Goal: Task Accomplishment & Management: Complete application form

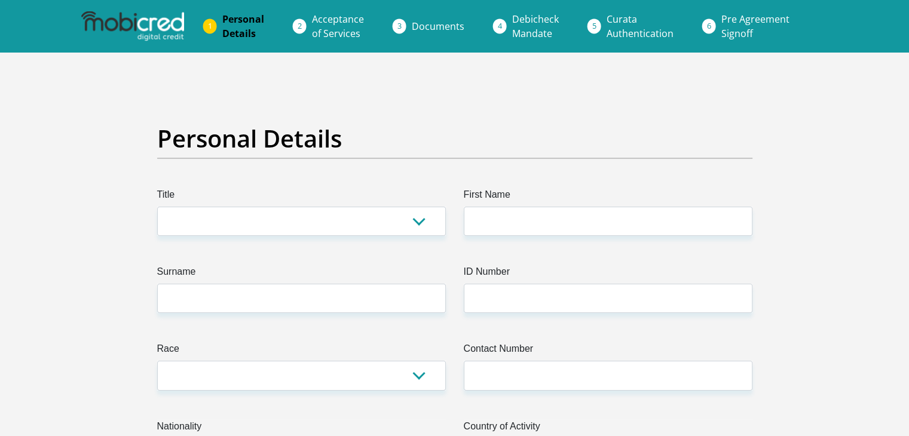
select select "Mrs"
click at [157, 207] on select "Mr Ms Mrs Dr [PERSON_NAME]" at bounding box center [301, 221] width 289 height 29
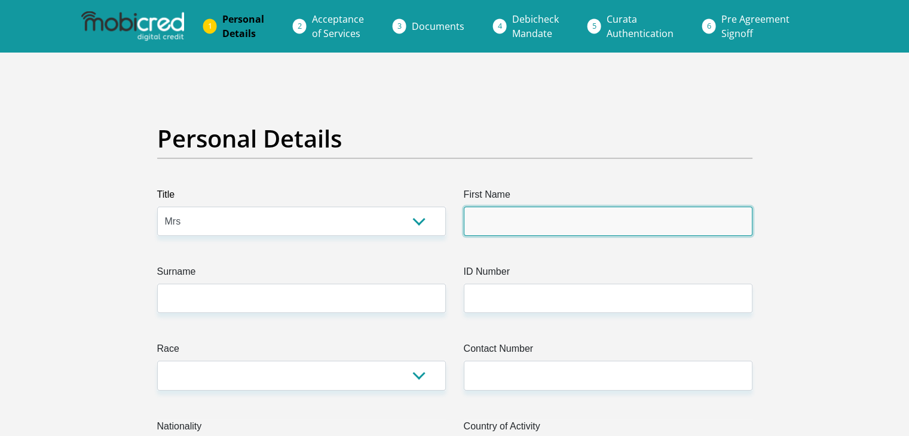
click at [473, 220] on input "First Name" at bounding box center [608, 221] width 289 height 29
type input "Wandi"
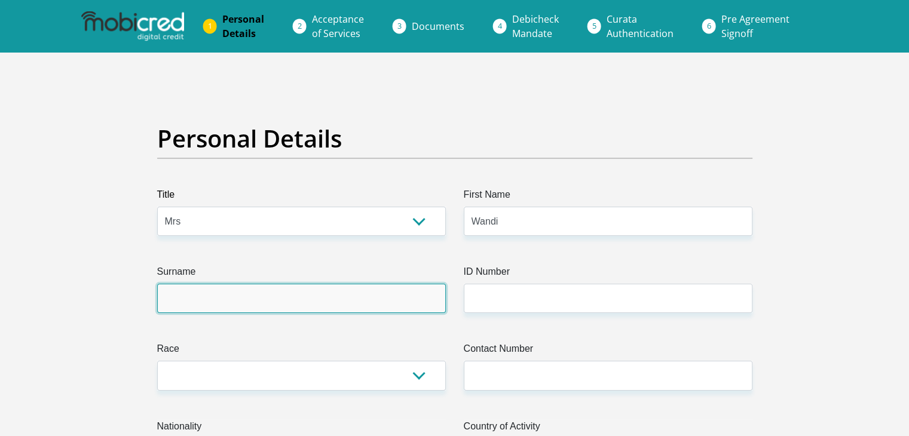
type input "Botha"
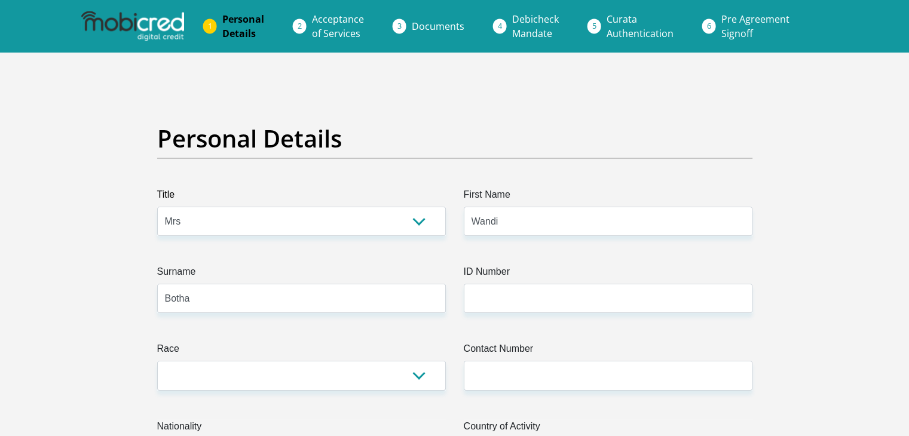
select select "ZAF"
type input "[STREET_ADDRESS][PERSON_NAME]"
type input "Nelspruit"
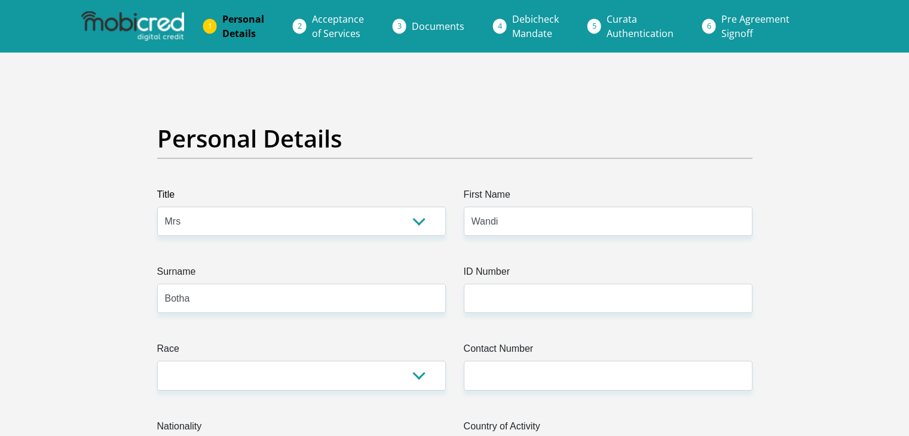
type input "1200"
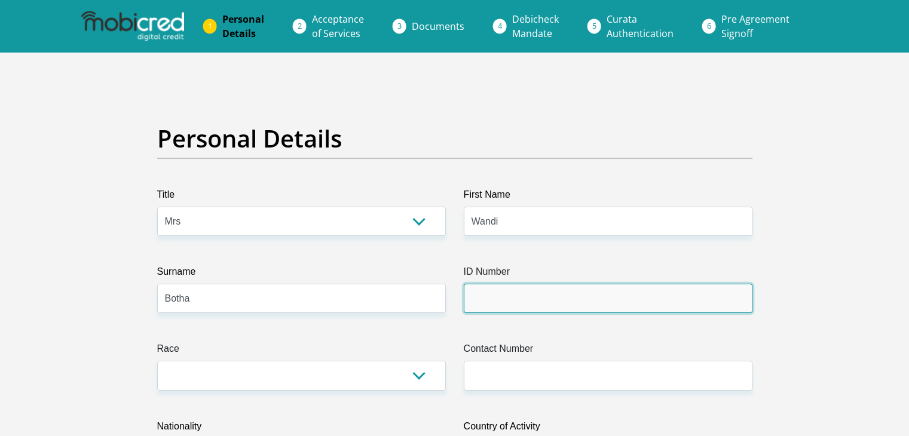
click at [510, 293] on input "ID Number" at bounding box center [608, 298] width 289 height 29
type input "7008080009083"
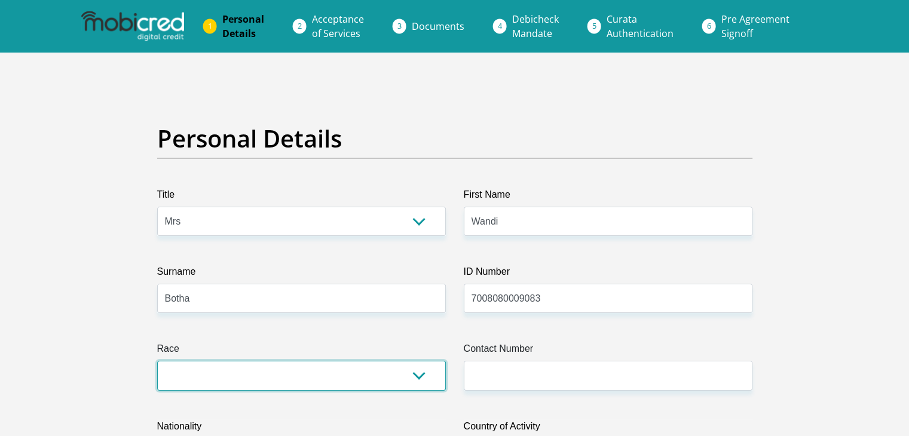
click at [419, 373] on select "Black Coloured Indian White Other" at bounding box center [301, 375] width 289 height 29
select select "4"
click at [157, 361] on select "Black Coloured Indian White Other" at bounding box center [301, 375] width 289 height 29
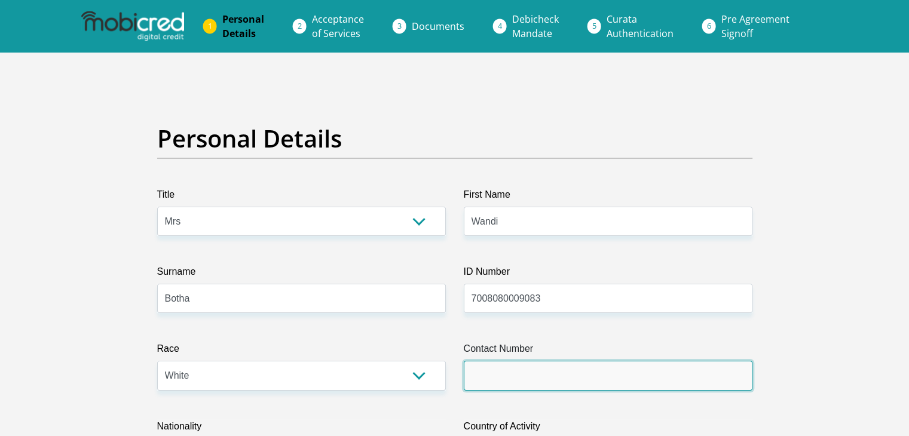
click at [492, 372] on input "Contact Number" at bounding box center [608, 375] width 289 height 29
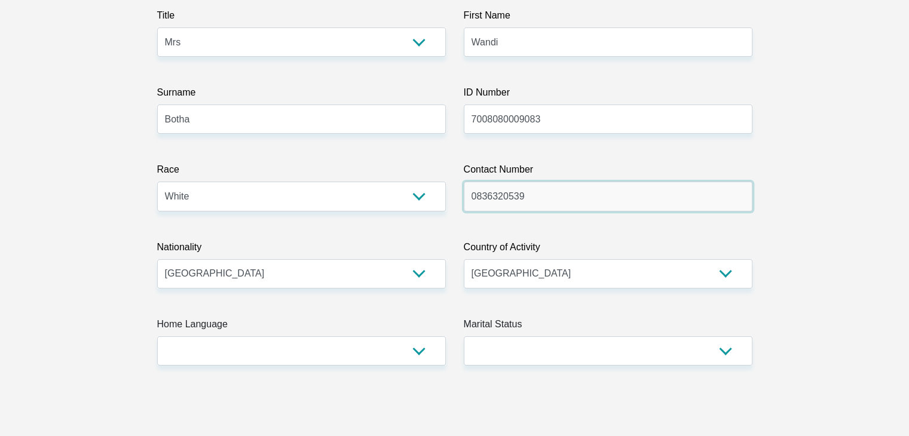
scroll to position [239, 0]
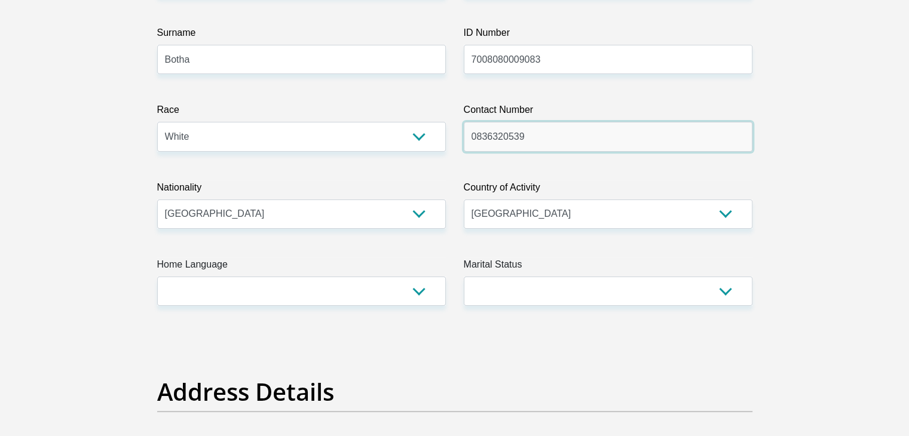
type input "0836320539"
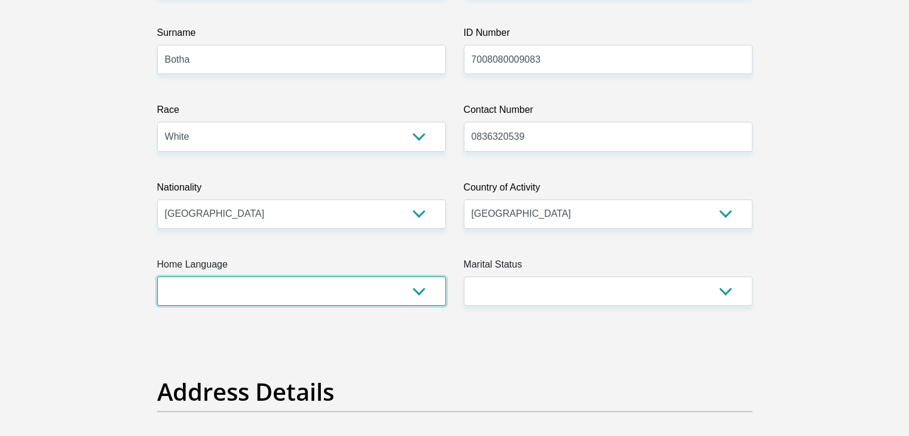
click at [413, 295] on select "Afrikaans English Sepedi South Ndebele Southern Sotho Swati Tsonga Tswana Venda…" at bounding box center [301, 291] width 289 height 29
select select "afr"
click at [157, 277] on select "Afrikaans English Sepedi South Ndebele Southern Sotho Swati Tsonga Tswana Venda…" at bounding box center [301, 291] width 289 height 29
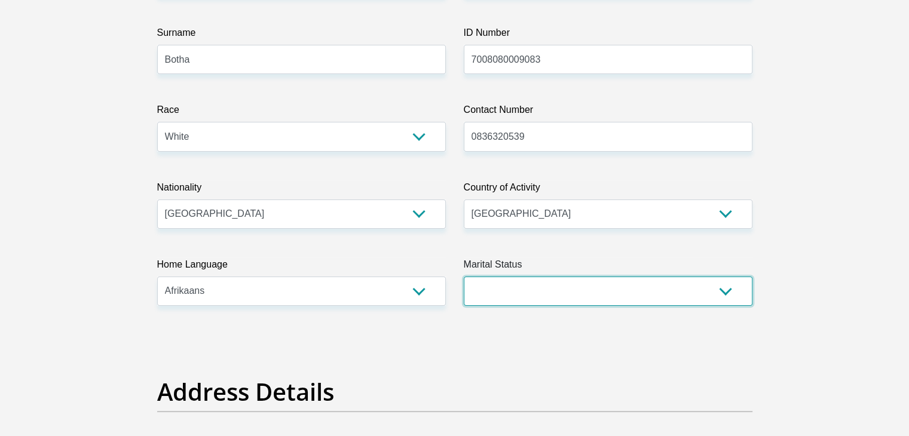
click at [727, 285] on select "Married ANC Single Divorced Widowed Married COP or Customary Law" at bounding box center [608, 291] width 289 height 29
select select "3"
click at [464, 277] on select "Married ANC Single Divorced Widowed Married COP or Customary Law" at bounding box center [608, 291] width 289 height 29
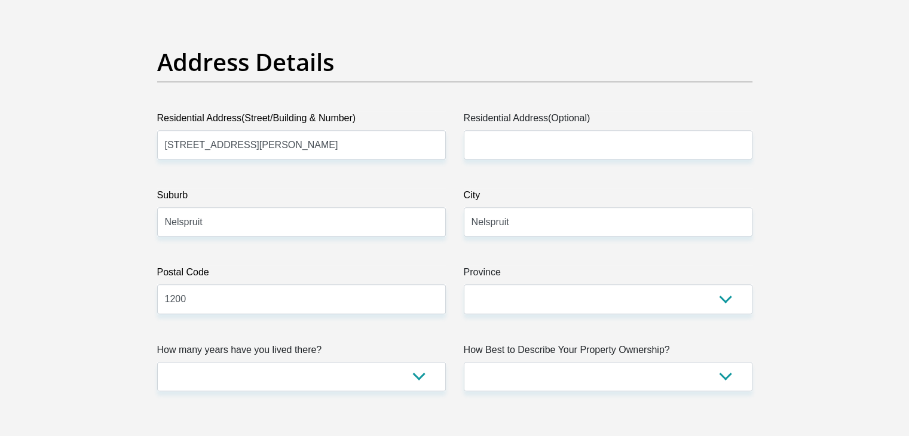
scroll to position [597, 0]
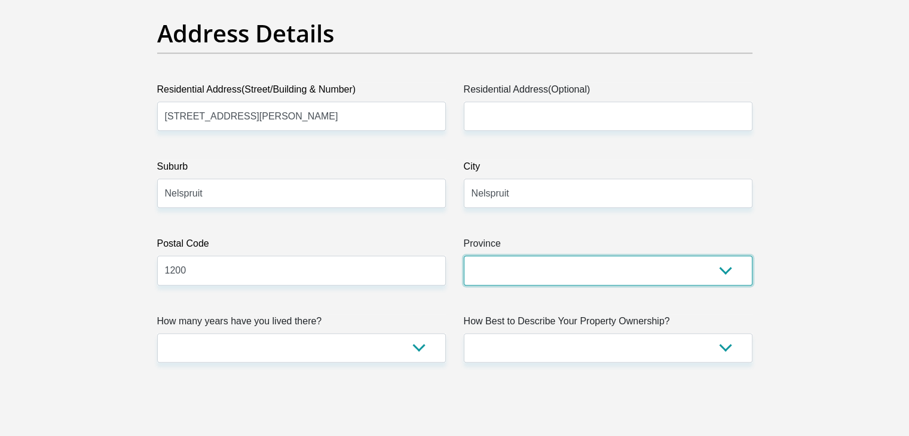
click at [728, 273] on select "Eastern Cape Free State [GEOGRAPHIC_DATA] [GEOGRAPHIC_DATA][DATE] [GEOGRAPHIC_D…" at bounding box center [608, 270] width 289 height 29
select select "[GEOGRAPHIC_DATA]"
click at [464, 256] on select "Eastern Cape Free State [GEOGRAPHIC_DATA] [GEOGRAPHIC_DATA][DATE] [GEOGRAPHIC_D…" at bounding box center [608, 270] width 289 height 29
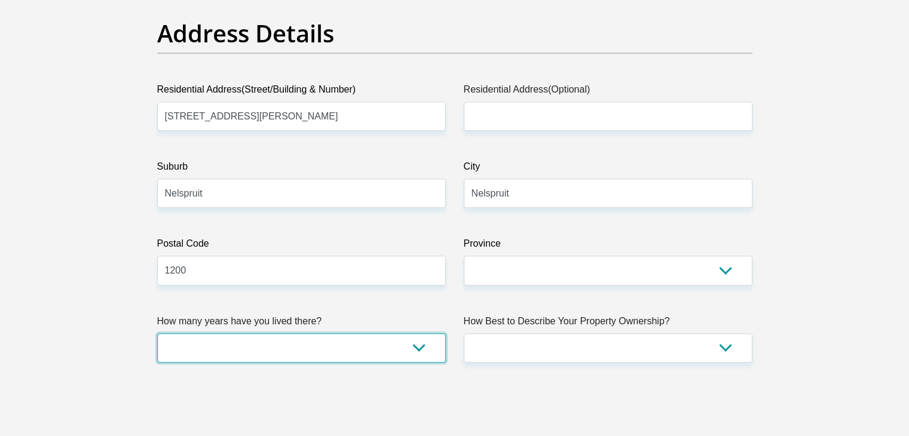
click at [422, 346] on select "less than 1 year 1-3 years 3-5 years 5+ years" at bounding box center [301, 347] width 289 height 29
select select "5"
click at [157, 333] on select "less than 1 year 1-3 years 3-5 years 5+ years" at bounding box center [301, 347] width 289 height 29
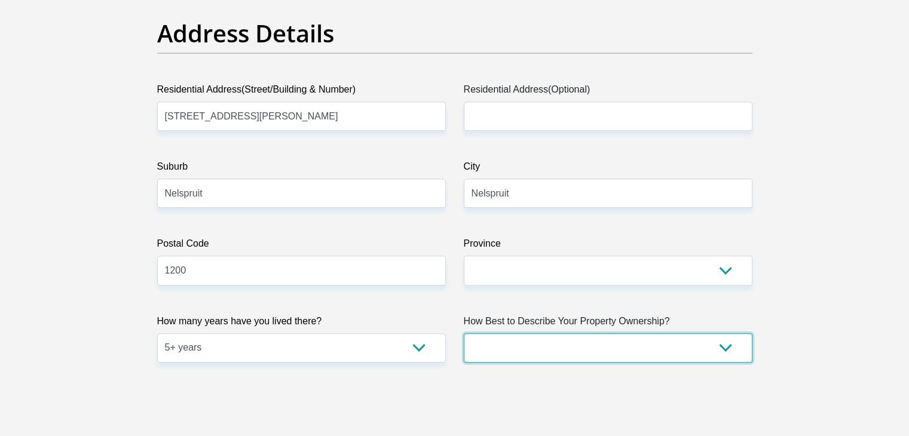
click at [725, 349] on select "Owned Rented Family Owned Company Dwelling" at bounding box center [608, 347] width 289 height 29
select select "Owned"
click at [464, 333] on select "Owned Rented Family Owned Company Dwelling" at bounding box center [608, 347] width 289 height 29
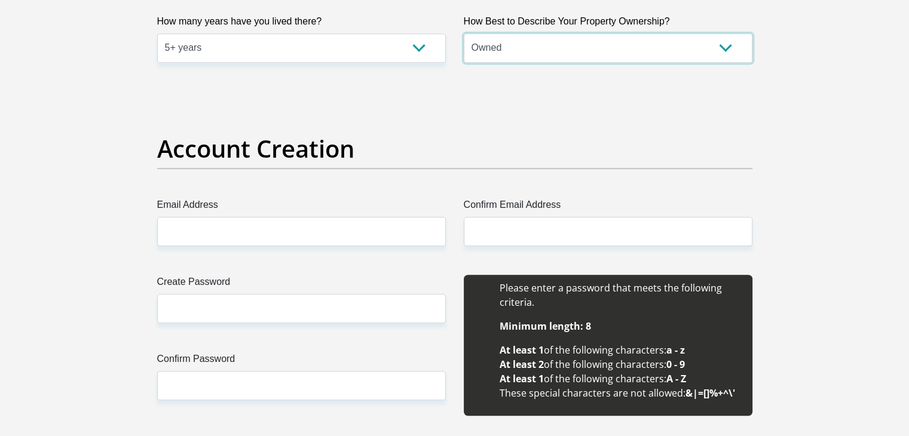
scroll to position [956, 0]
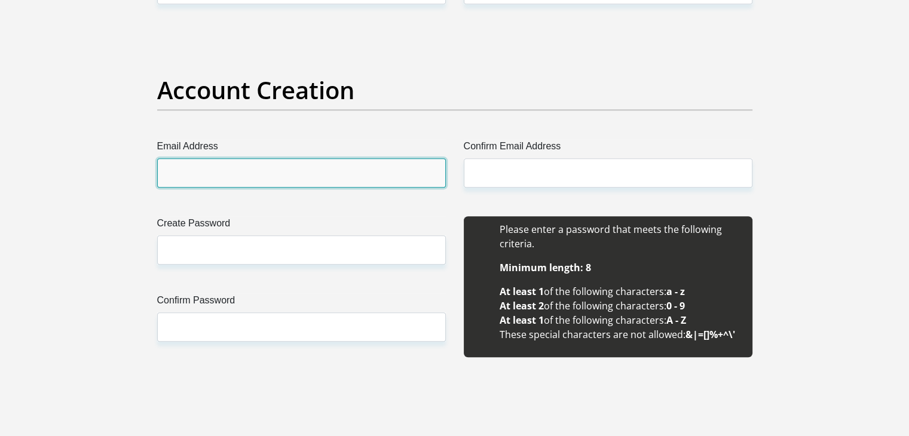
click at [232, 177] on input "Email Address" at bounding box center [301, 172] width 289 height 29
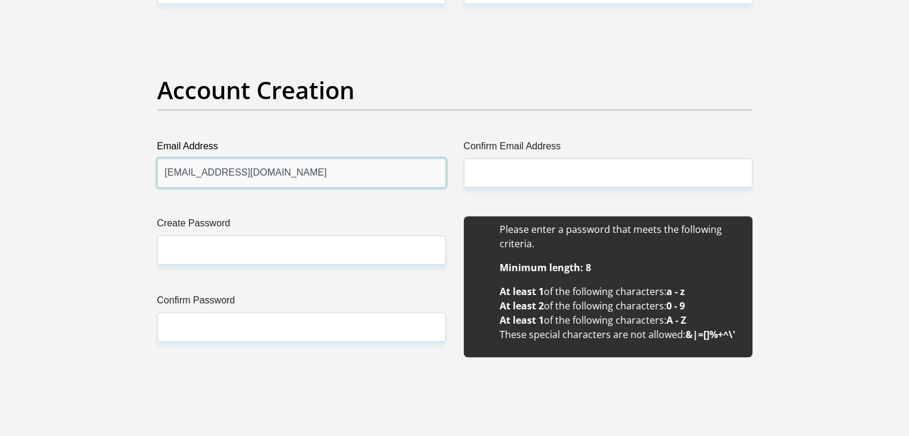
type input "[EMAIL_ADDRESS][DOMAIN_NAME]"
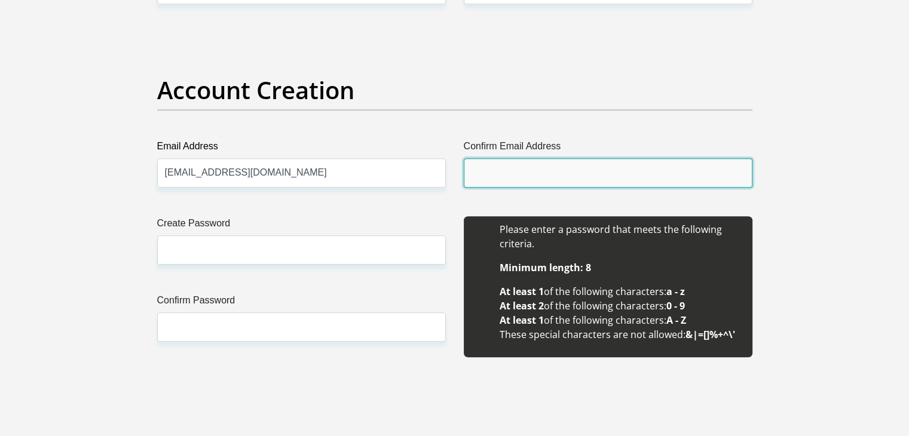
click at [488, 176] on input "Confirm Email Address" at bounding box center [608, 172] width 289 height 29
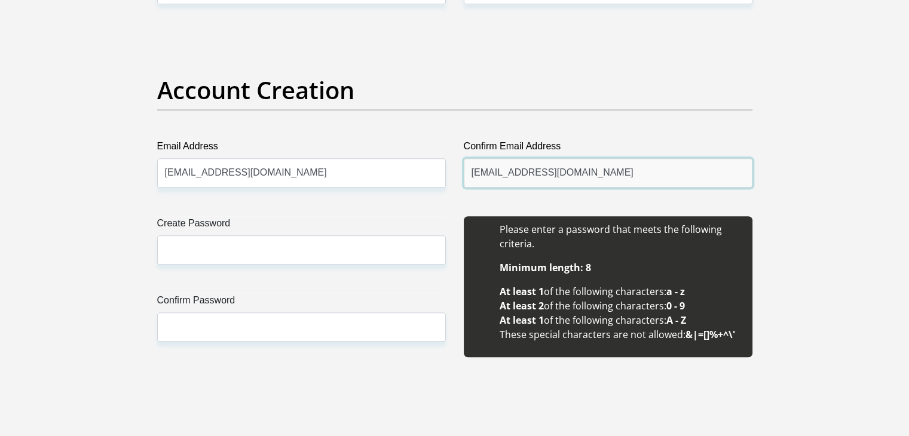
type input "[EMAIL_ADDRESS][DOMAIN_NAME]"
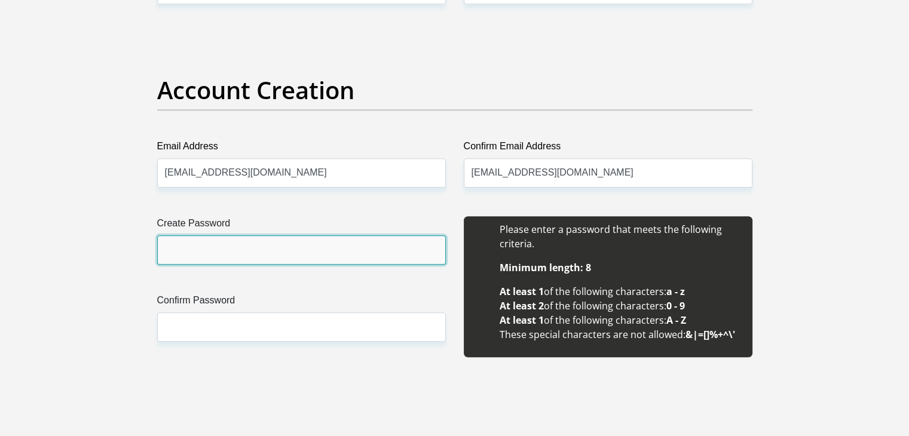
click at [337, 247] on input "Create Password" at bounding box center [301, 249] width 289 height 29
type input "1K@ylA234"
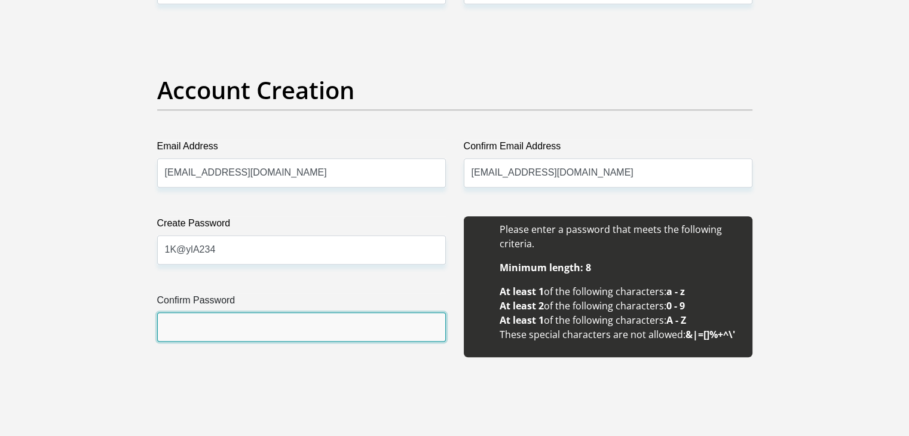
click at [261, 317] on input "Confirm Password" at bounding box center [301, 326] width 289 height 29
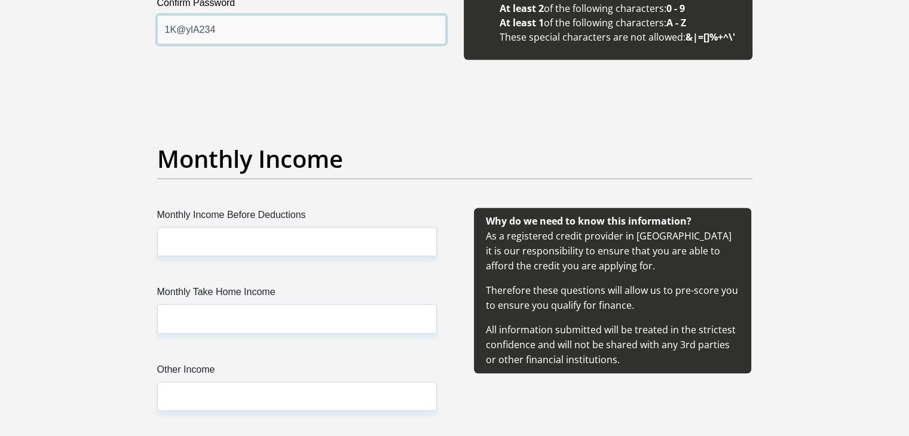
scroll to position [1255, 0]
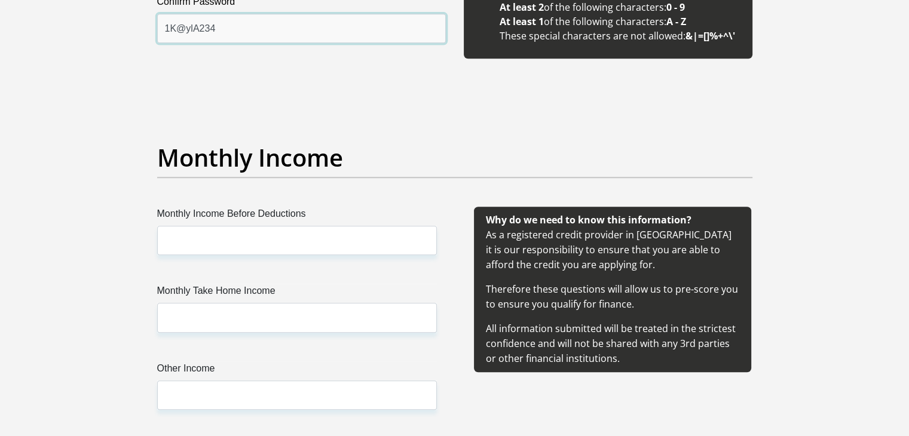
type input "1K@ylA234"
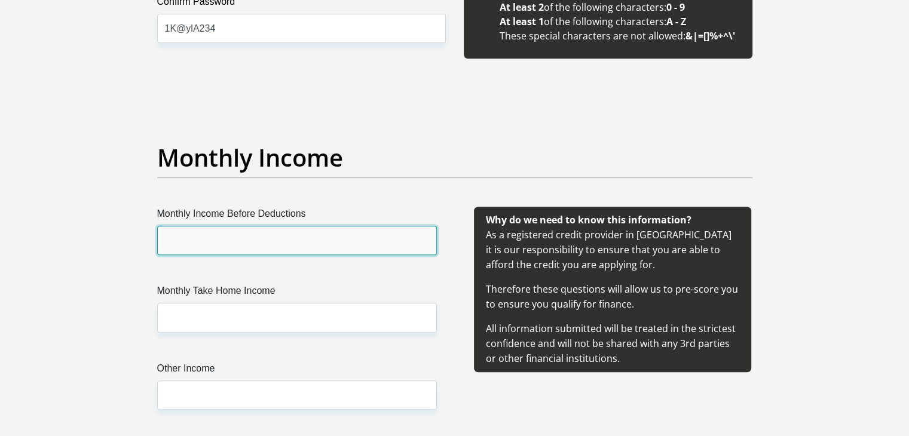
click at [198, 233] on input "Monthly Income Before Deductions" at bounding box center [297, 240] width 280 height 29
type input "60000"
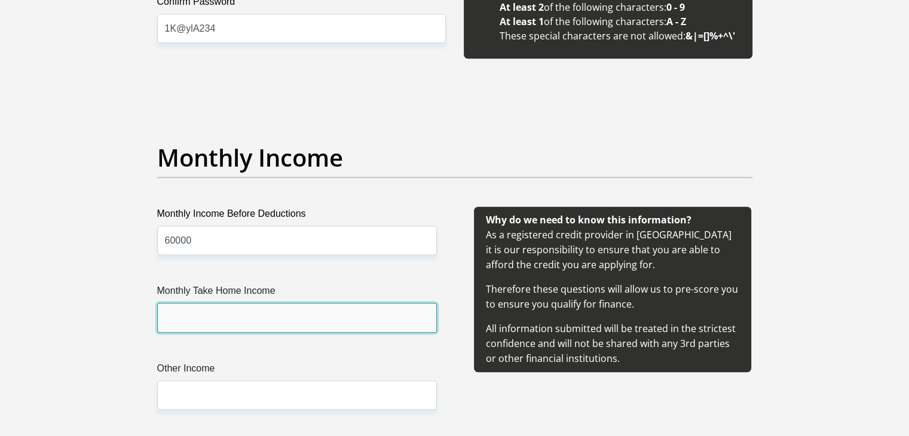
click at [187, 311] on input "Monthly Take Home Income" at bounding box center [297, 317] width 280 height 29
type input "40000"
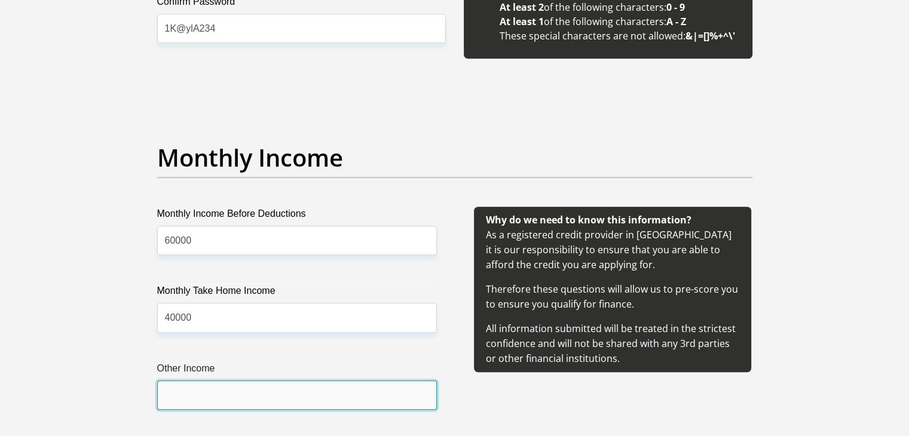
click at [265, 386] on input "Other Income" at bounding box center [297, 395] width 280 height 29
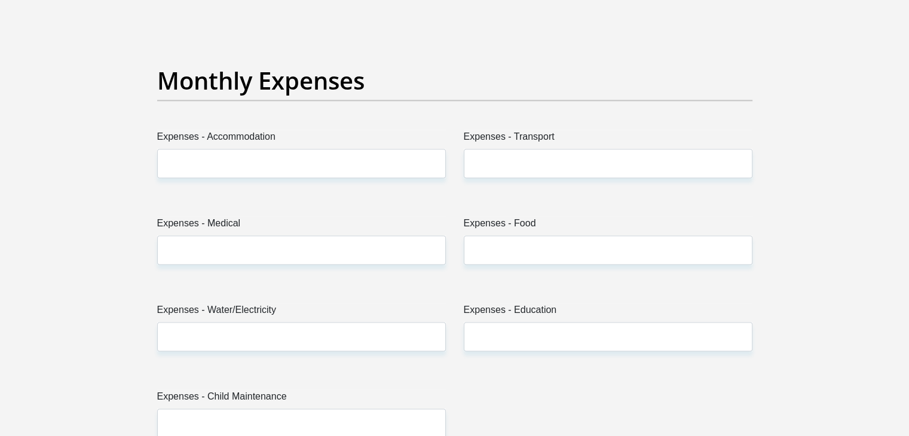
scroll to position [1673, 0]
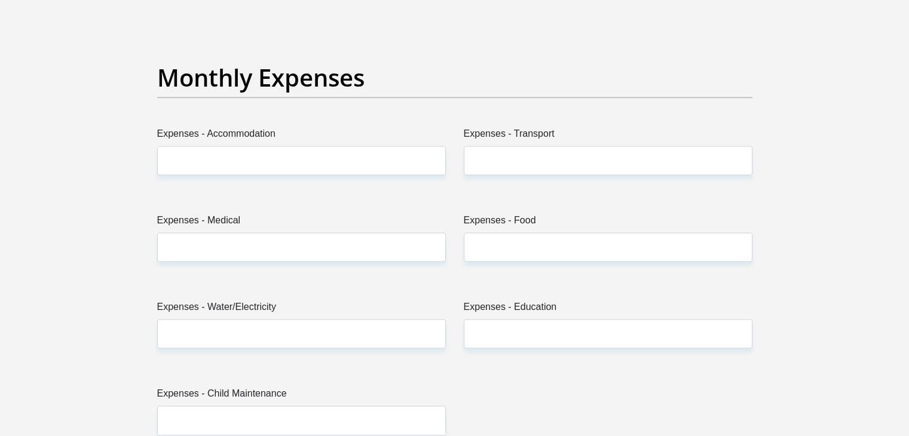
type input "0"
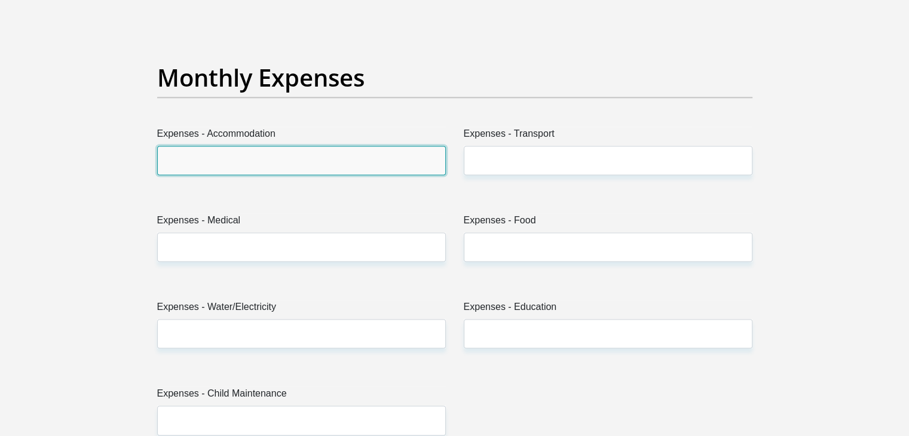
click at [266, 160] on input "Expenses - Accommodation" at bounding box center [301, 160] width 289 height 29
type input "0"
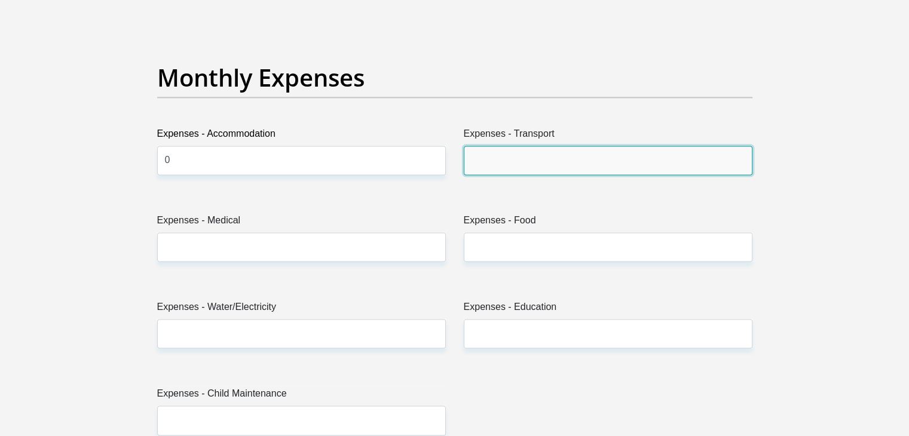
click at [507, 163] on input "Expenses - Transport" at bounding box center [608, 160] width 289 height 29
type input "1000"
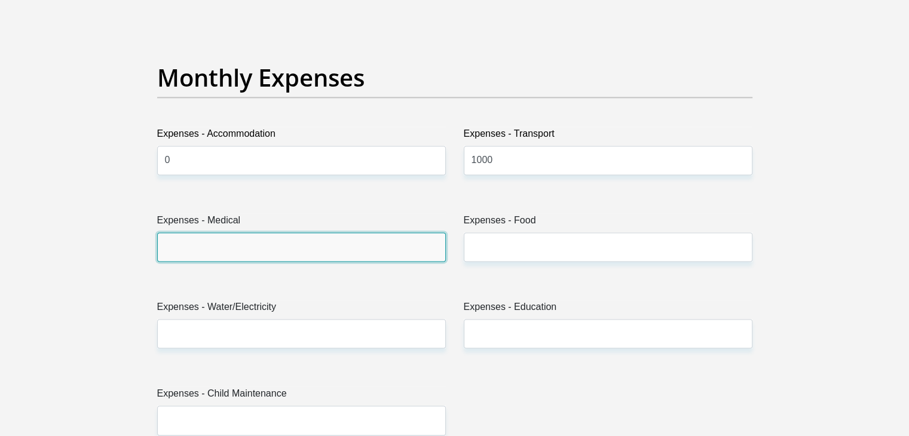
click at [311, 246] on input "Expenses - Medical" at bounding box center [301, 246] width 289 height 29
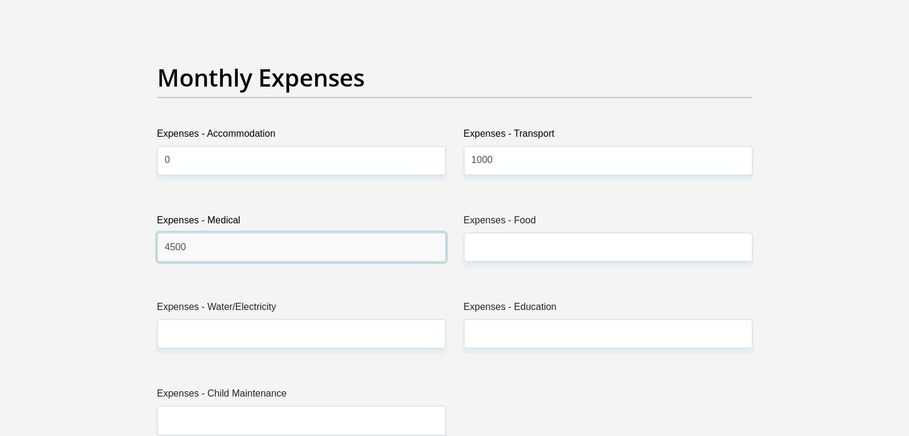
type input "4500"
drag, startPoint x: 487, startPoint y: 227, endPoint x: 489, endPoint y: 242, distance: 15.0
click at [487, 229] on label "Expenses - Food" at bounding box center [608, 222] width 289 height 19
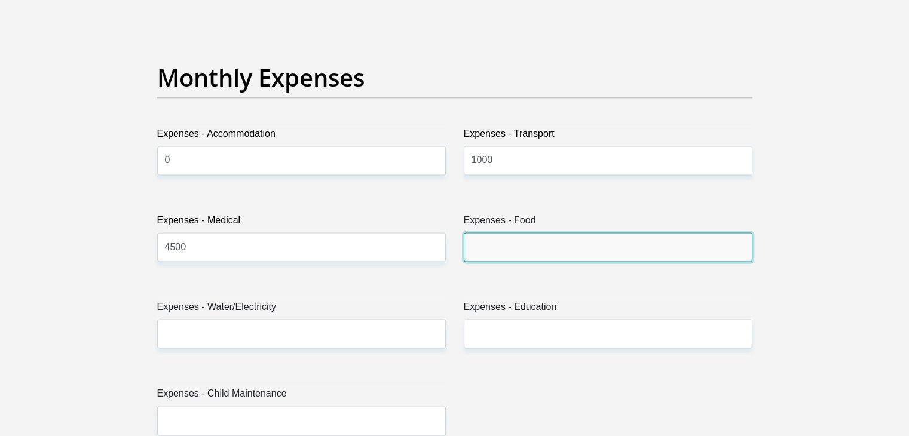
click at [487, 232] on input "Expenses - Food" at bounding box center [608, 246] width 289 height 29
click at [489, 242] on input "Expenses - Food" at bounding box center [608, 246] width 289 height 29
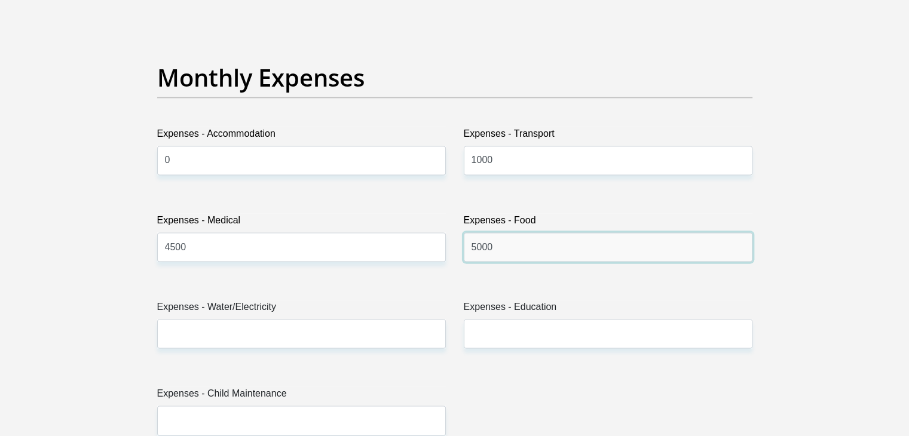
type input "5000"
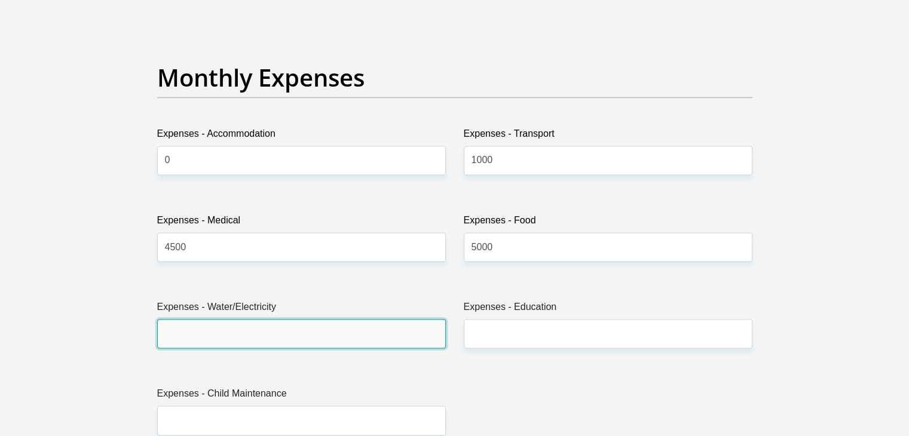
click at [308, 334] on input "Expenses - Water/Electricity" at bounding box center [301, 333] width 289 height 29
type input "1000"
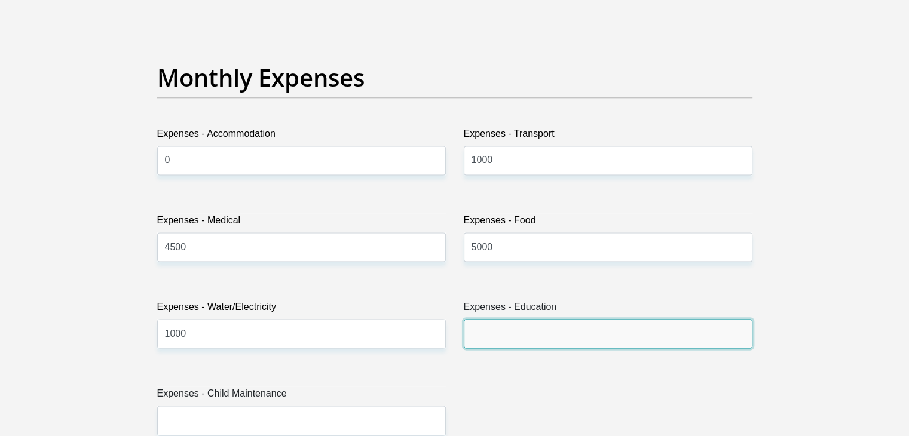
click at [473, 333] on input "Expenses - Education" at bounding box center [608, 333] width 289 height 29
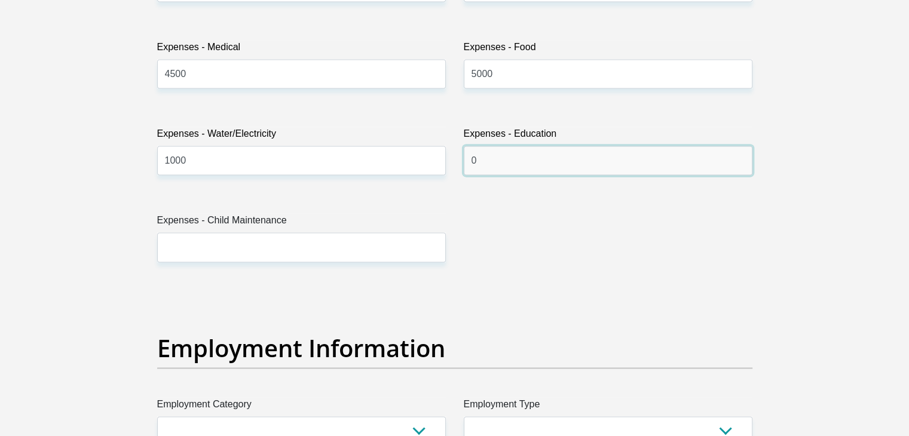
scroll to position [1852, 0]
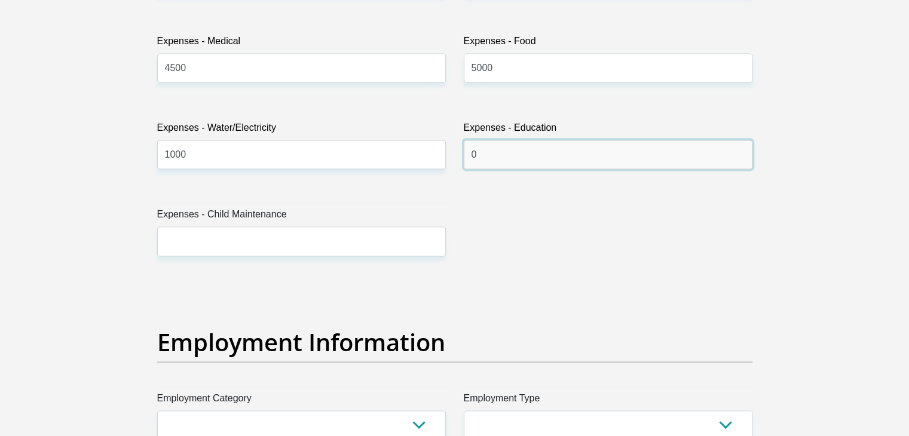
type input "0"
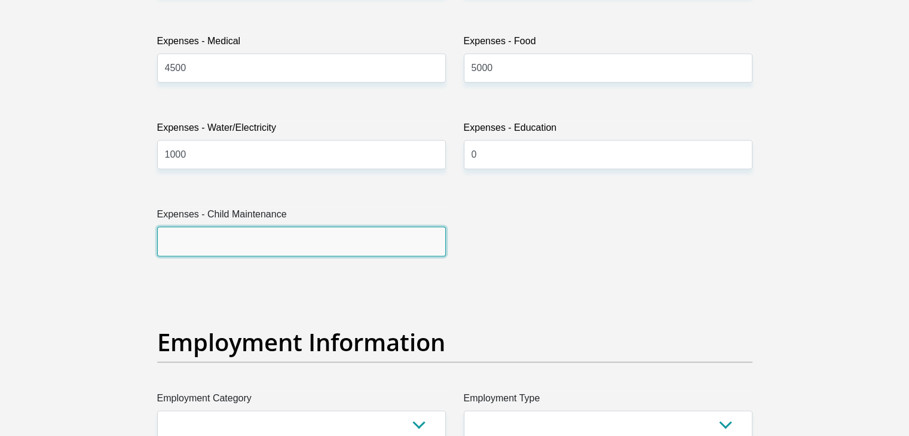
click at [230, 228] on input "Expenses - Child Maintenance" at bounding box center [301, 240] width 289 height 29
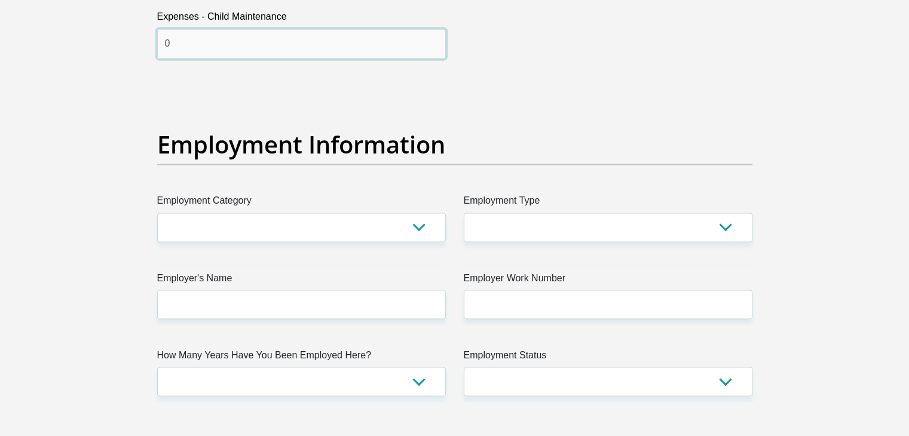
scroll to position [2091, 0]
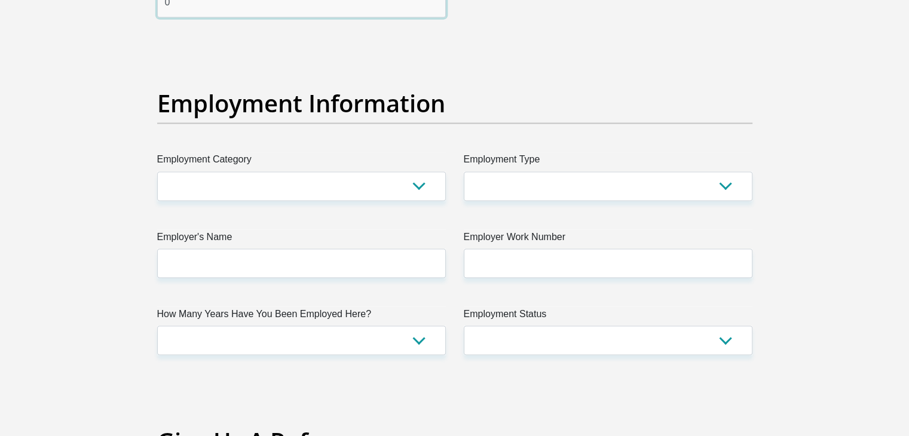
type input "0"
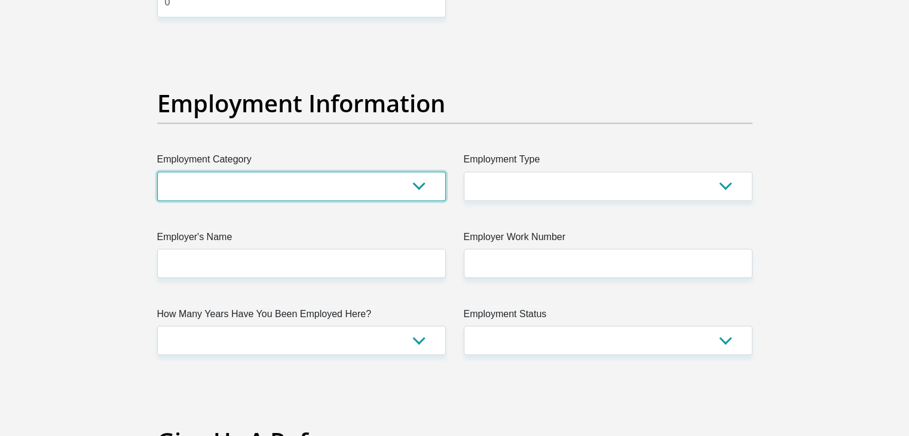
click at [421, 186] on select "AGRICULTURE ALCOHOL & TOBACCO CONSTRUCTION MATERIALS METALLURGY EQUIPMENT FOR R…" at bounding box center [301, 185] width 289 height 29
select select "28"
click at [157, 171] on select "AGRICULTURE ALCOHOL & TOBACCO CONSTRUCTION MATERIALS METALLURGY EQUIPMENT FOR R…" at bounding box center [301, 185] width 289 height 29
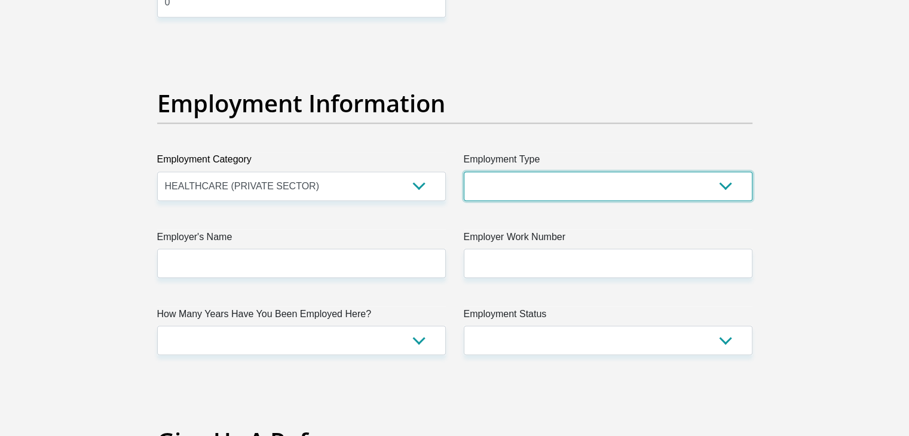
click at [731, 187] on select "College/Lecturer Craft Seller Creative Driver Executive Farmer Forces - Non Com…" at bounding box center [608, 185] width 289 height 29
select select "Non Licenced Professional"
click at [464, 171] on select "College/Lecturer Craft Seller Creative Driver Executive Farmer Forces - Non Com…" at bounding box center [608, 185] width 289 height 29
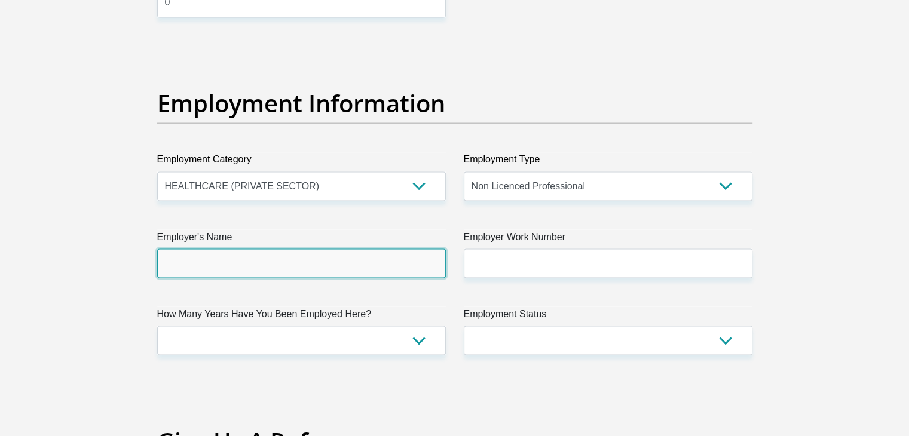
click at [275, 258] on input "Employer's Name" at bounding box center [301, 263] width 289 height 29
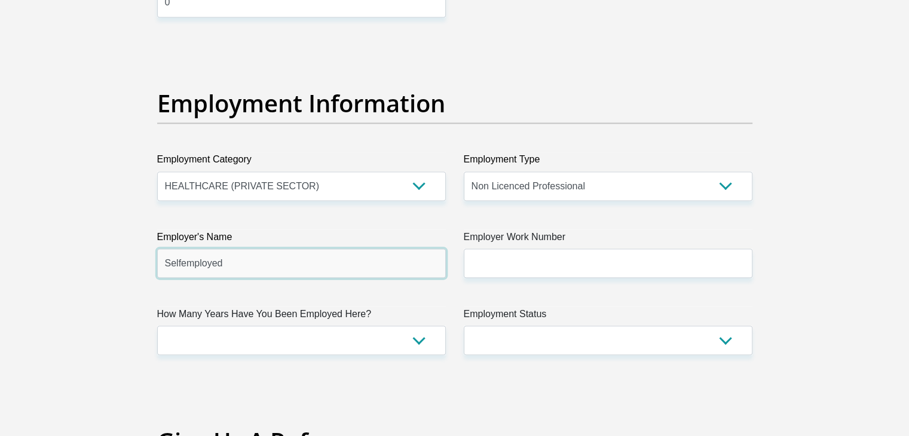
type input "Selfemployed"
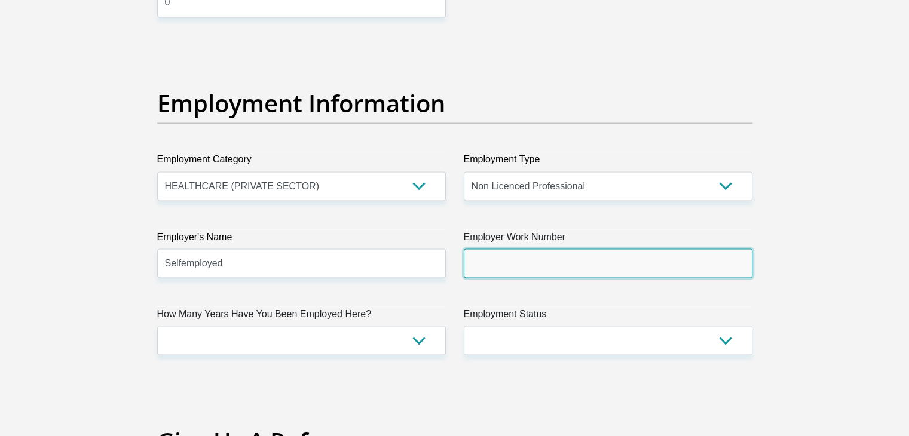
click at [483, 266] on input "Employer Work Number" at bounding box center [608, 263] width 289 height 29
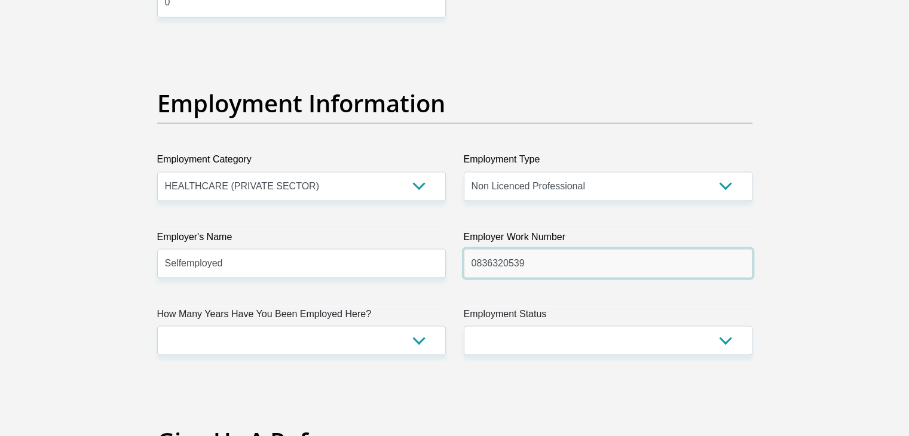
type input "0836320539"
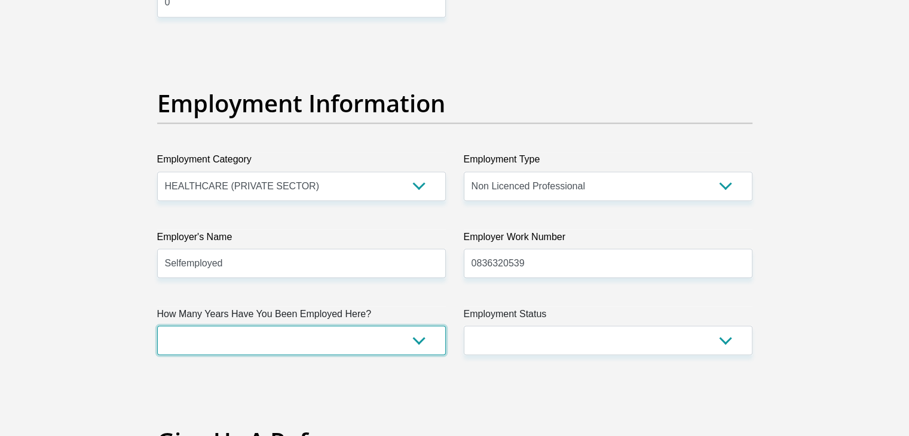
click at [418, 342] on select "less than 1 year 1-3 years 3-5 years 5+ years" at bounding box center [301, 340] width 289 height 29
select select "60"
click at [157, 326] on select "less than 1 year 1-3 years 3-5 years 5+ years" at bounding box center [301, 340] width 289 height 29
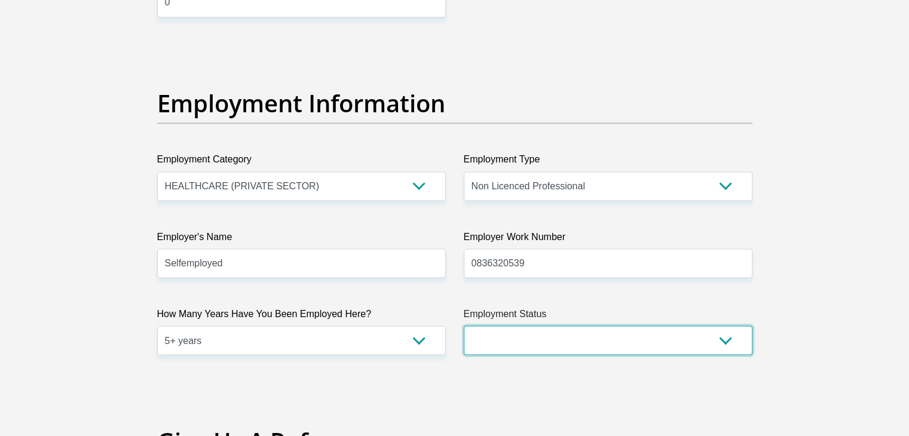
click at [729, 341] on select "Permanent/Full-time Part-time/Casual [DEMOGRAPHIC_DATA] Worker Self-Employed Ho…" at bounding box center [608, 340] width 289 height 29
select select "1"
click at [464, 326] on select "Permanent/Full-time Part-time/Casual [DEMOGRAPHIC_DATA] Worker Self-Employed Ho…" at bounding box center [608, 340] width 289 height 29
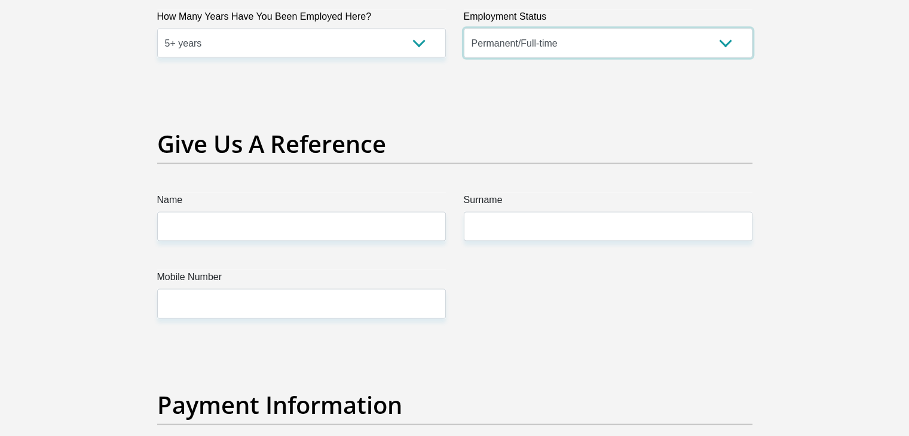
scroll to position [2390, 0]
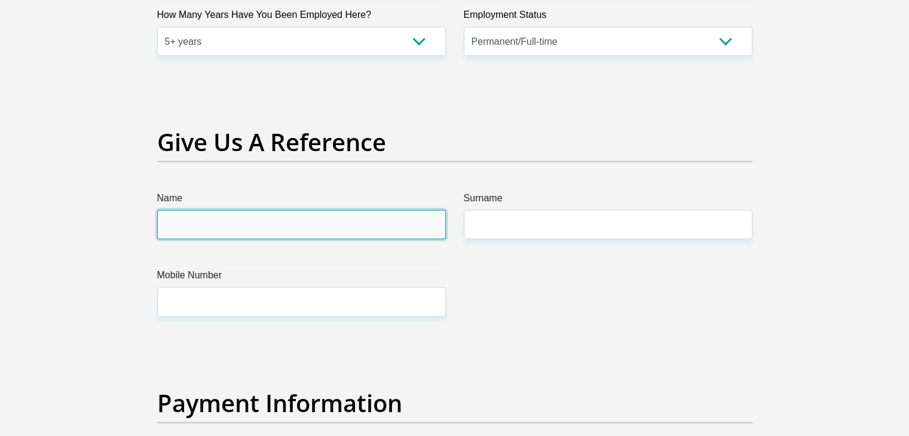
click at [273, 220] on input "Name" at bounding box center [301, 224] width 289 height 29
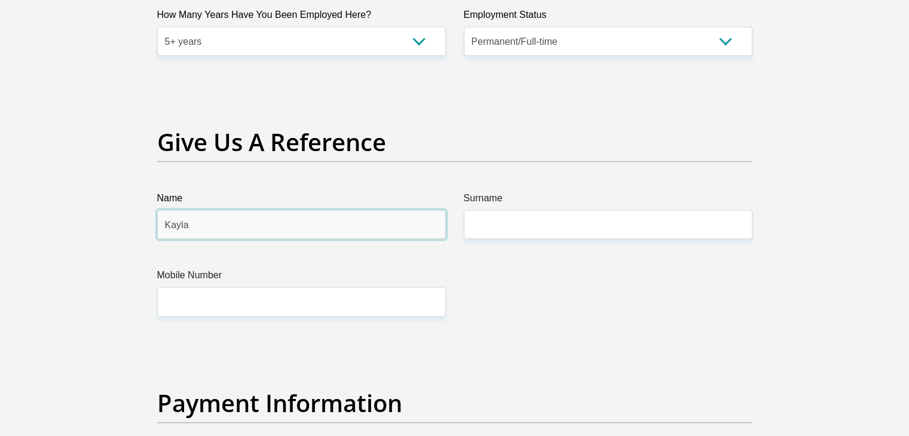
type input "Kayla"
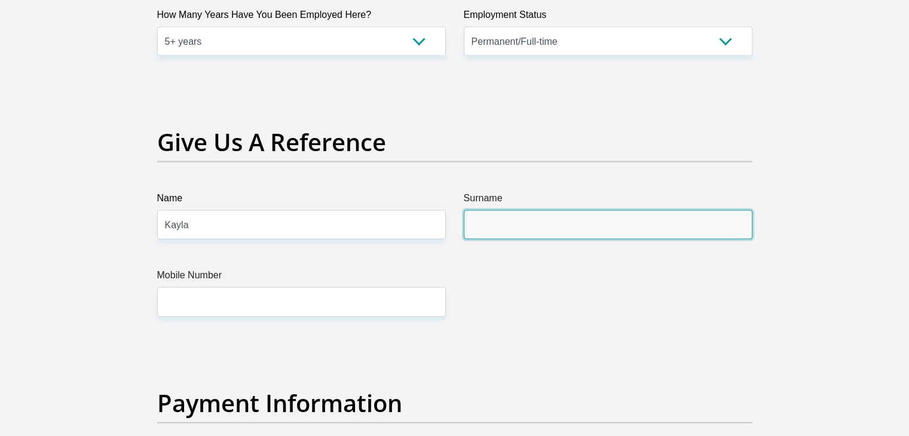
click at [505, 228] on input "Surname" at bounding box center [608, 224] width 289 height 29
type input "K"
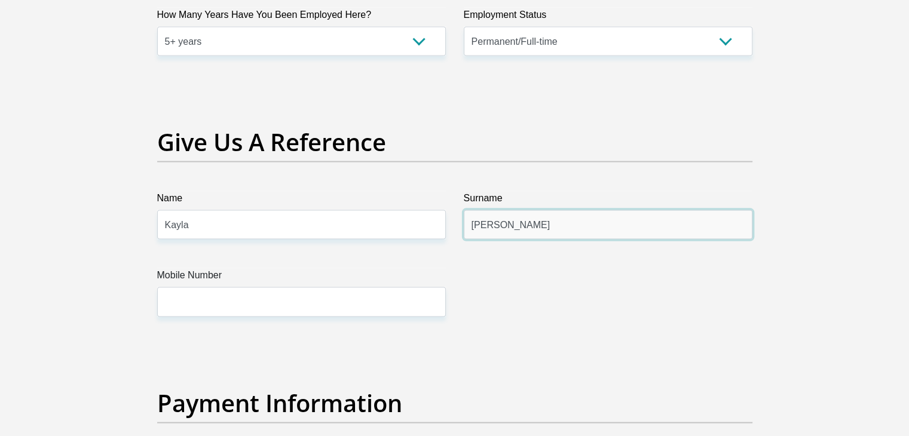
type input "[PERSON_NAME]"
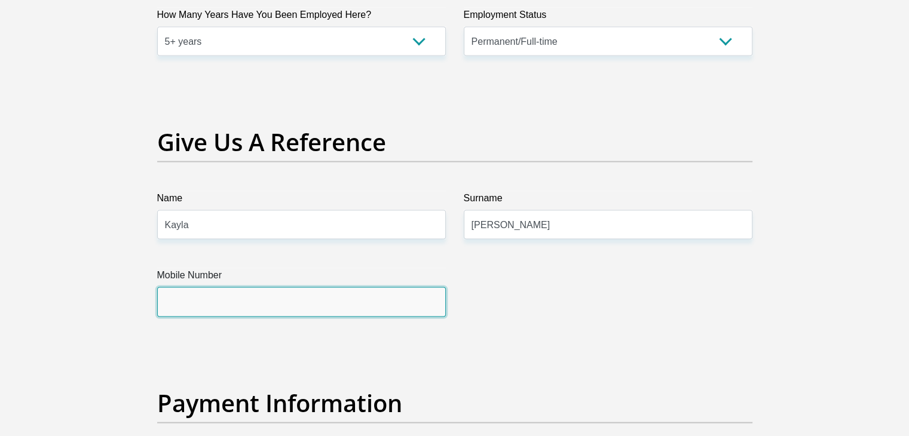
click at [243, 298] on input "Mobile Number" at bounding box center [301, 301] width 289 height 29
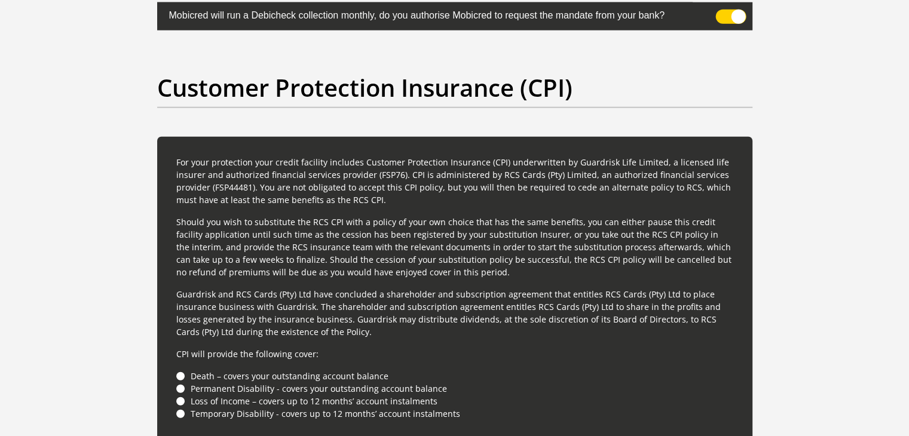
scroll to position [2927, 0]
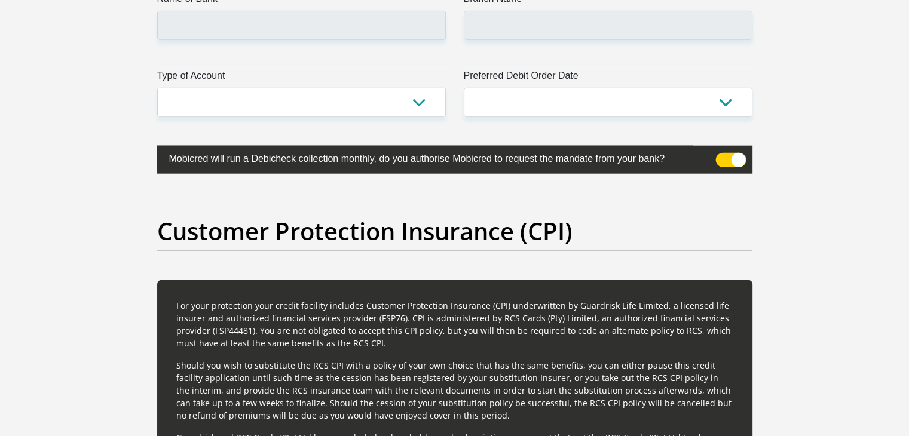
type input "0763479820"
